Goal: Find specific page/section: Find specific page/section

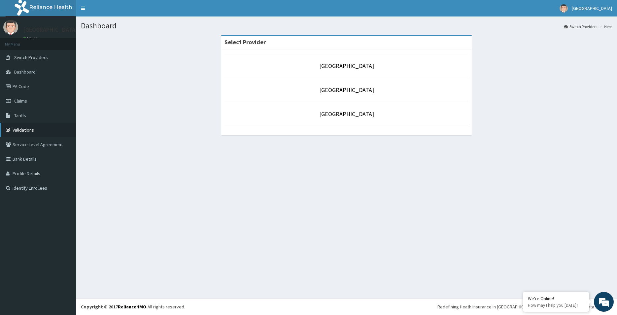
click at [30, 131] on link "Validations" at bounding box center [38, 130] width 76 height 15
click at [39, 127] on link "Validations" at bounding box center [38, 130] width 76 height 15
